Goal: Task Accomplishment & Management: Use online tool/utility

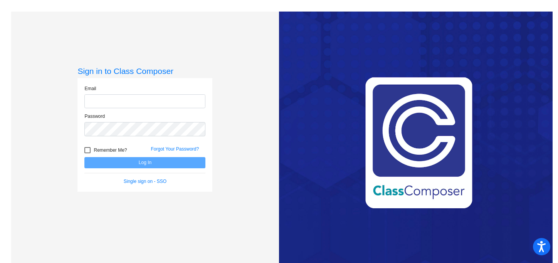
type input "[EMAIL_ADDRESS][DOMAIN_NAME]"
click at [144, 164] on button "Log In" at bounding box center [144, 162] width 121 height 11
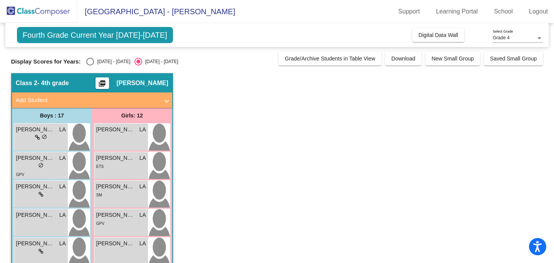
click at [90, 61] on div "Select an option" at bounding box center [90, 62] width 8 height 8
click at [90, 65] on input "[DATE] - [DATE]" at bounding box center [90, 65] width 0 height 0
radio input "true"
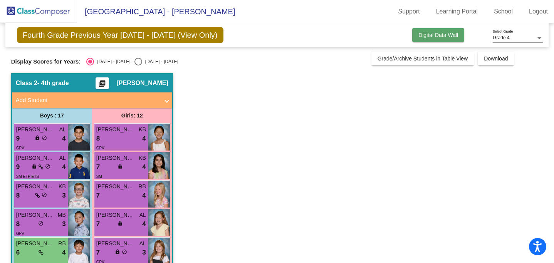
click at [443, 39] on button "Digital Data Wall" at bounding box center [438, 35] width 52 height 14
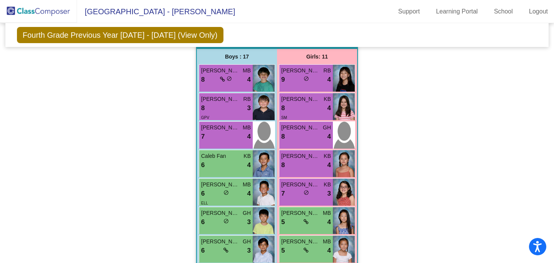
scroll to position [727, 0]
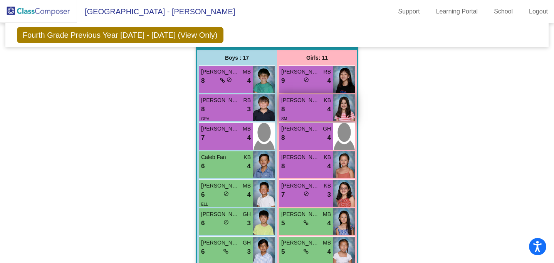
click at [289, 109] on div "8 lock do_not_disturb_alt 4" at bounding box center [306, 109] width 50 height 10
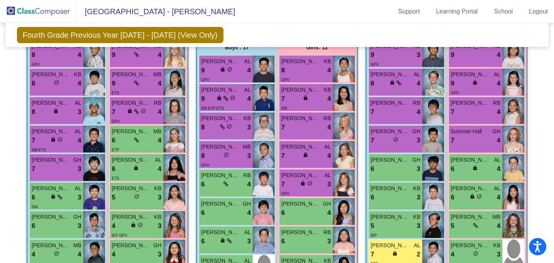
scroll to position [183, 0]
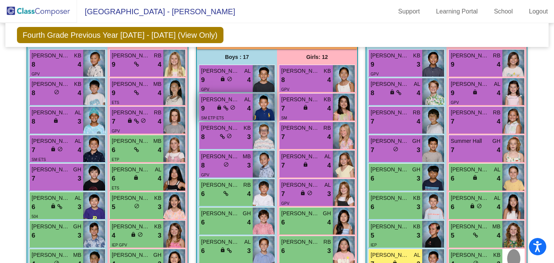
click at [244, 104] on div "9 lock do_not_disturb_alt 4" at bounding box center [226, 109] width 50 height 10
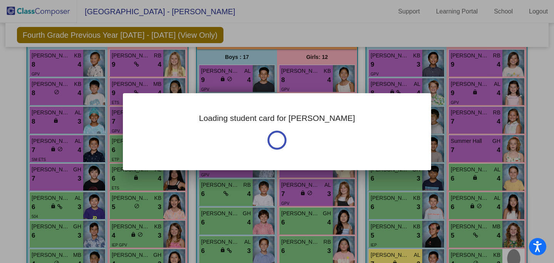
click at [244, 104] on div "Loading student card for [PERSON_NAME]" at bounding box center [277, 131] width 308 height 77
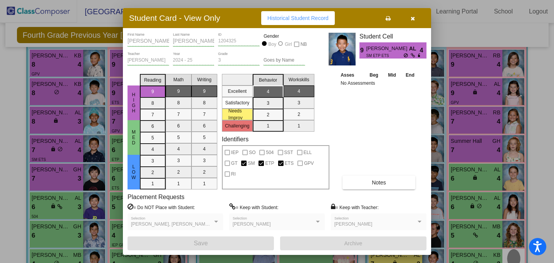
click at [412, 17] on icon "button" at bounding box center [413, 18] width 4 height 5
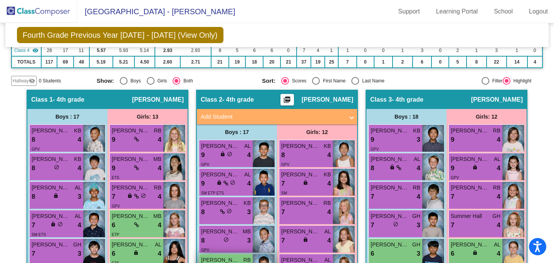
scroll to position [106, 0]
